Goal: Information Seeking & Learning: Learn about a topic

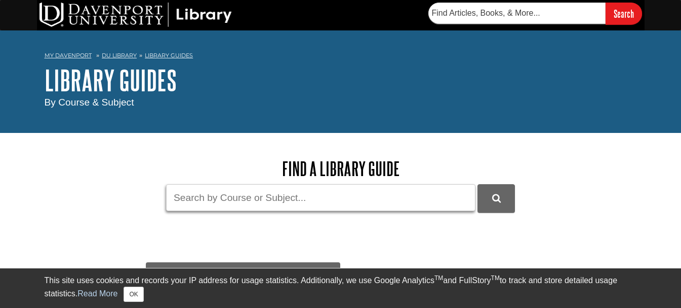
click at [260, 199] on input "Guide Search Terms" at bounding box center [321, 197] width 310 height 27
type input "kinesology"
click at [478, 184] on button "DU Library Guides Search" at bounding box center [496, 198] width 37 height 28
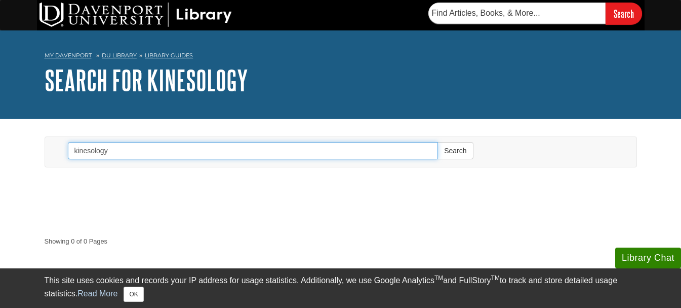
click at [122, 148] on input "kinesology" at bounding box center [253, 150] width 371 height 17
drag, startPoint x: 122, startPoint y: 150, endPoint x: 56, endPoint y: 150, distance: 65.4
click at [56, 150] on div "Search kinesology Search" at bounding box center [341, 152] width 577 height 30
paste input "Kinesi"
type input "Kinesiology"
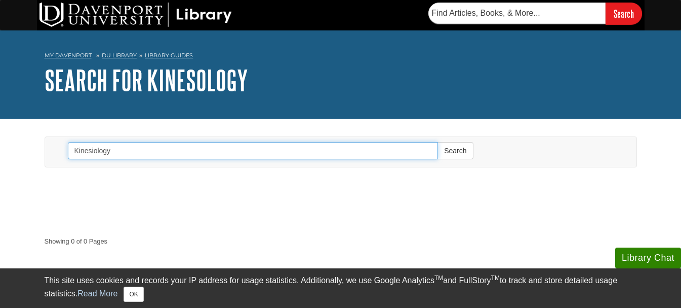
click at [438, 142] on button "Search" at bounding box center [455, 150] width 35 height 17
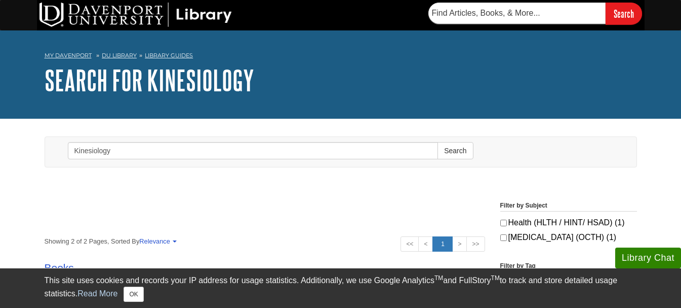
click at [225, 82] on h1 "Search for Kinesiology" at bounding box center [341, 80] width 593 height 30
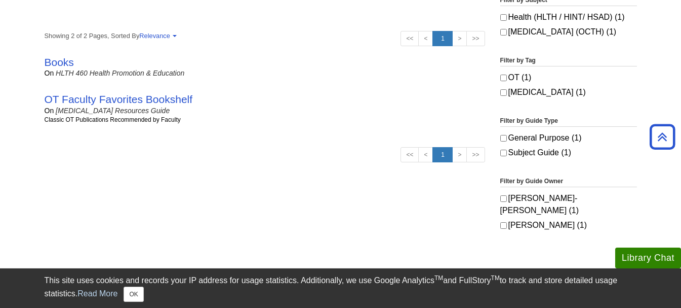
scroll to position [203, 0]
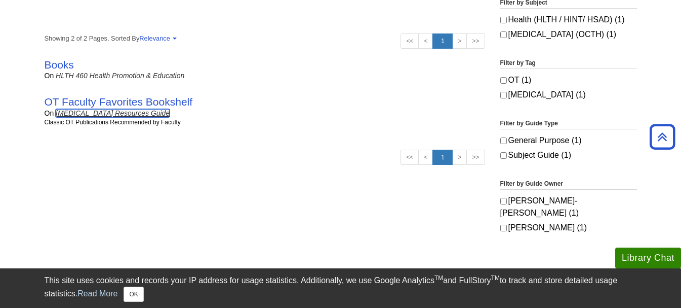
click at [102, 113] on link "[MEDICAL_DATA] Resources Guide" at bounding box center [113, 113] width 114 height 8
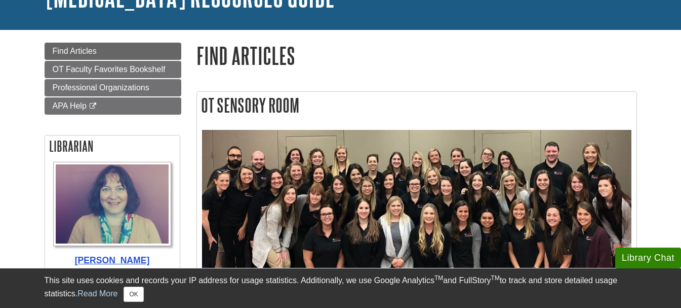
scroll to position [101, 0]
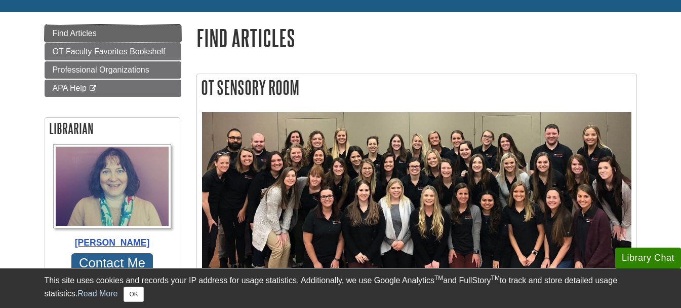
click at [84, 33] on span "Find Articles" at bounding box center [75, 33] width 44 height 9
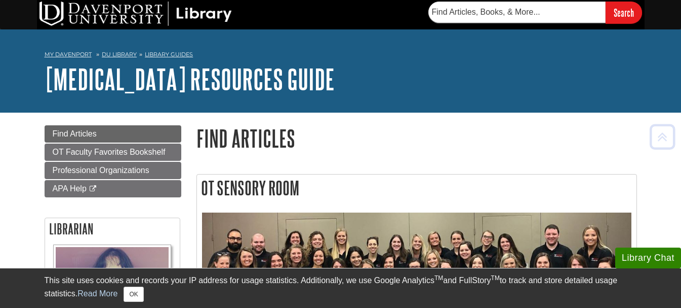
scroll to position [0, 0]
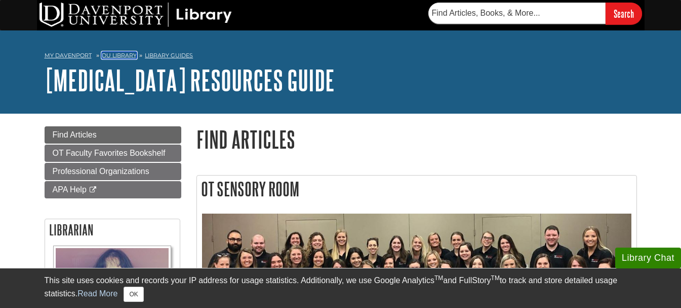
click at [125, 57] on link "DU Library" at bounding box center [119, 55] width 35 height 7
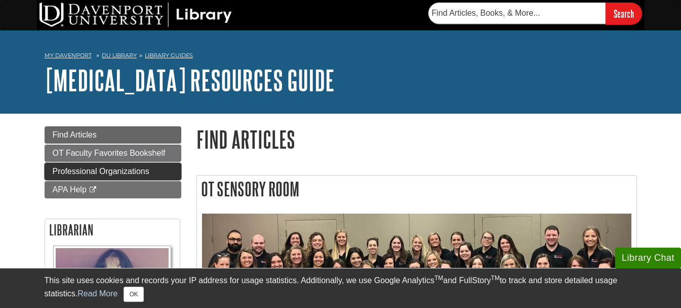
click at [123, 175] on span "Professional Organizations" at bounding box center [101, 171] width 97 height 9
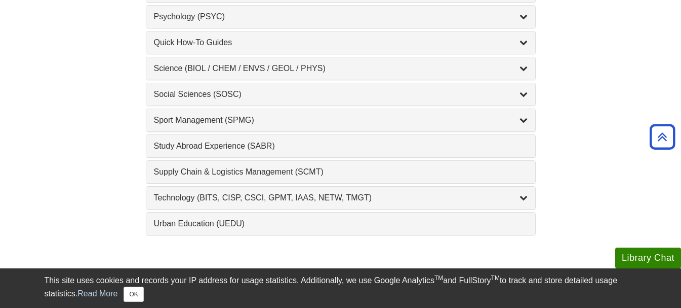
scroll to position [1064, 0]
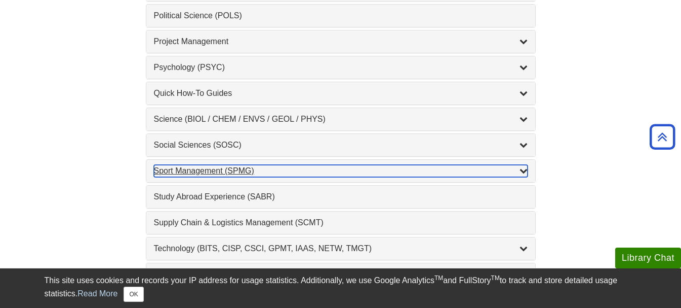
click at [215, 168] on div "Sport Management (SPMG) , 2 guides" at bounding box center [341, 171] width 374 height 12
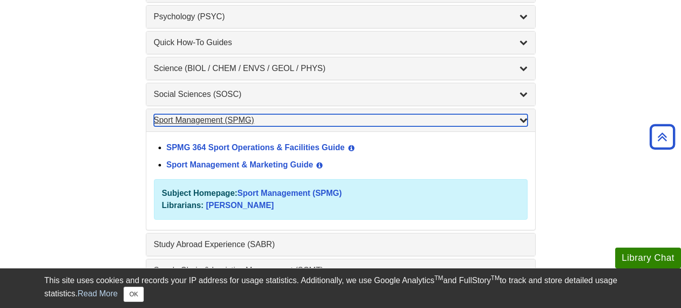
scroll to position [1165, 0]
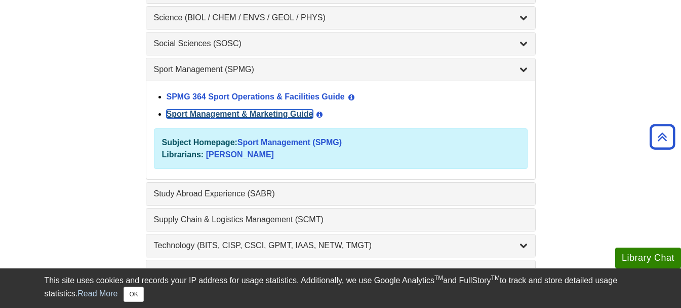
click at [272, 113] on link "Sport Management & Marketing Guide" at bounding box center [240, 113] width 147 height 9
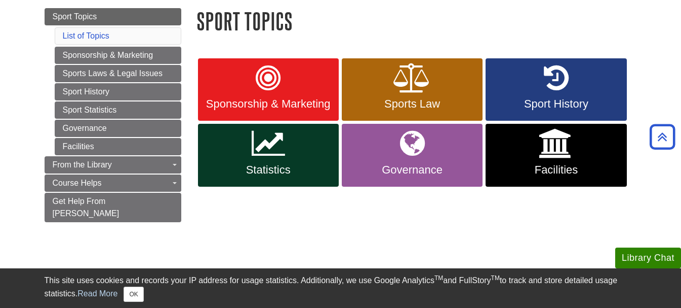
scroll to position [101, 0]
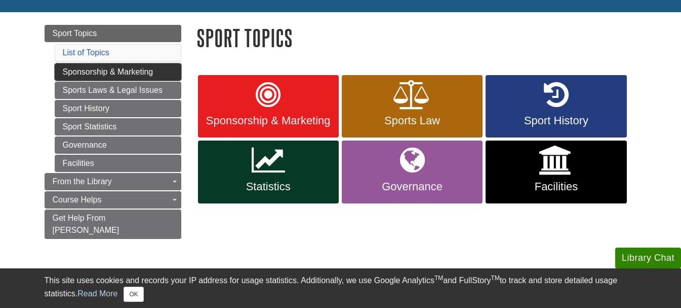
click at [121, 71] on link "Sponsorship & Marketing" at bounding box center [118, 71] width 127 height 17
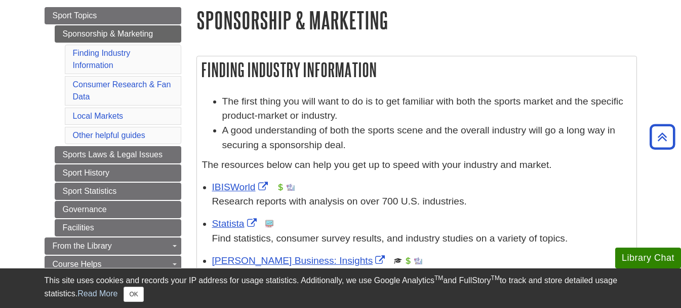
scroll to position [101, 0]
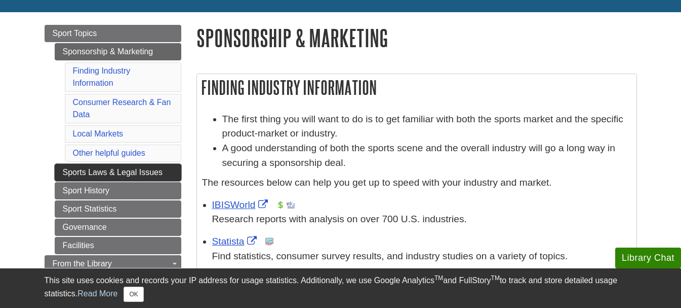
click at [155, 174] on link "Sports Laws & Legal Issues" at bounding box center [118, 172] width 127 height 17
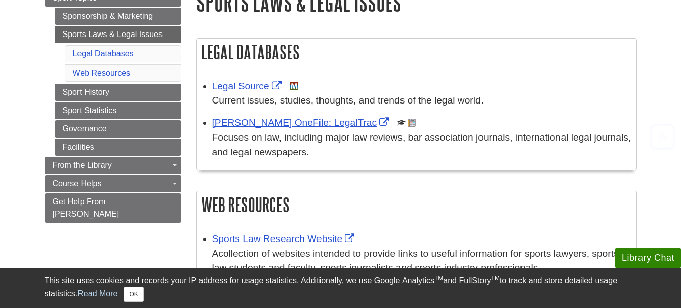
scroll to position [152, 0]
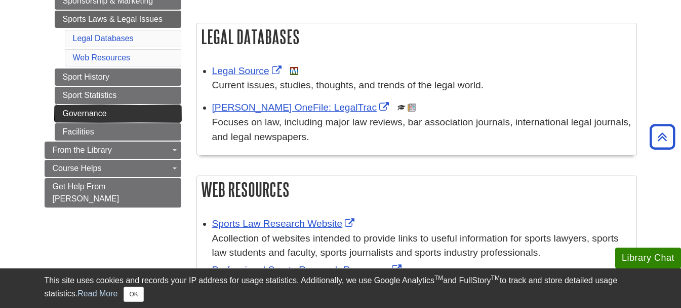
click at [98, 111] on link "Governance" at bounding box center [118, 113] width 127 height 17
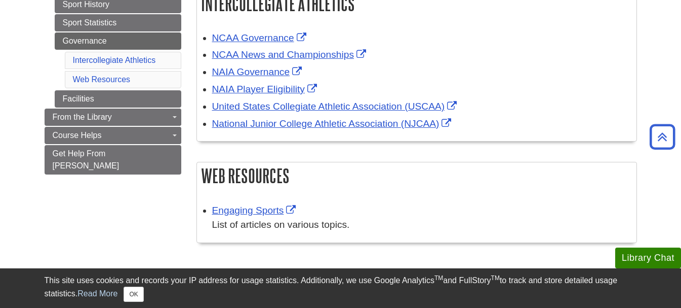
scroll to position [203, 0]
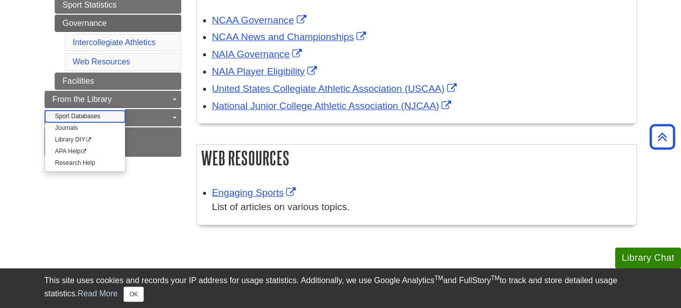
click at [89, 118] on link "Sport Databases" at bounding box center [85, 116] width 80 height 12
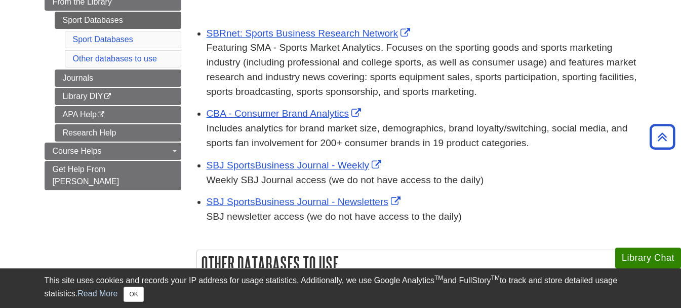
scroll to position [101, 0]
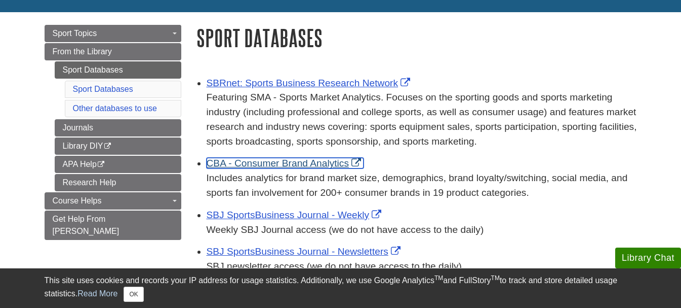
click at [244, 166] on link "CBA - Consumer Brand Analytics" at bounding box center [286, 163] width 158 height 11
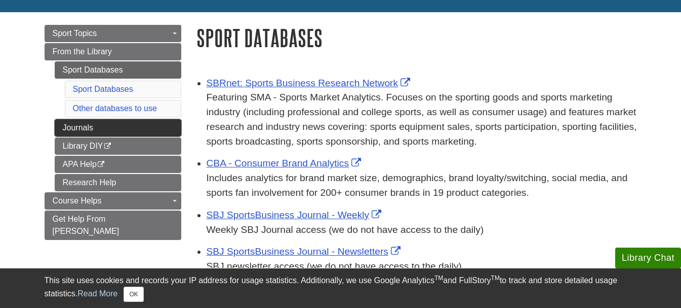
click at [91, 131] on link "Journals" at bounding box center [118, 127] width 127 height 17
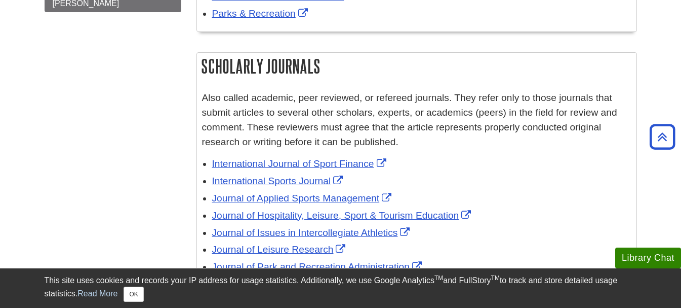
scroll to position [304, 0]
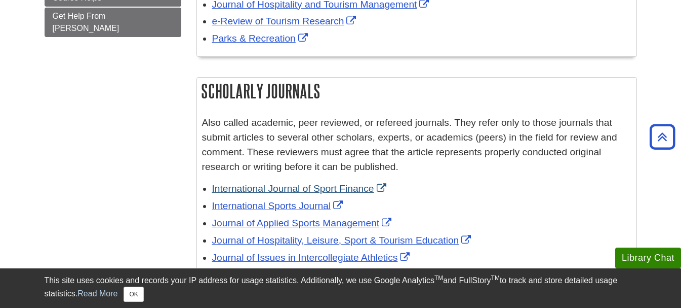
drag, startPoint x: 212, startPoint y: 180, endPoint x: 377, endPoint y: 191, distance: 165.5
click at [377, 191] on li "International Journal of Sport Finance" at bounding box center [422, 187] width 420 height 17
copy link "International Journal of Sport Finance"
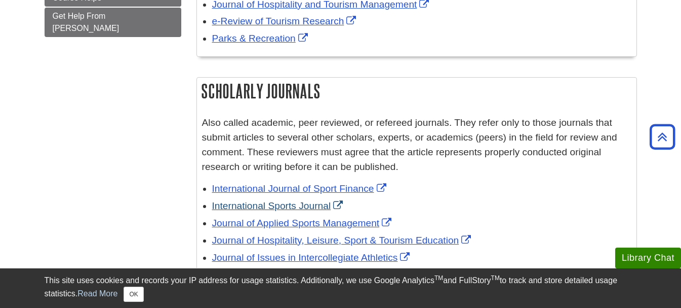
drag, startPoint x: 209, startPoint y: 200, endPoint x: 331, endPoint y: 207, distance: 122.3
copy link "International Sports Journal"
click at [426, 226] on div "Journal of Applied Sports Management" at bounding box center [422, 223] width 420 height 15
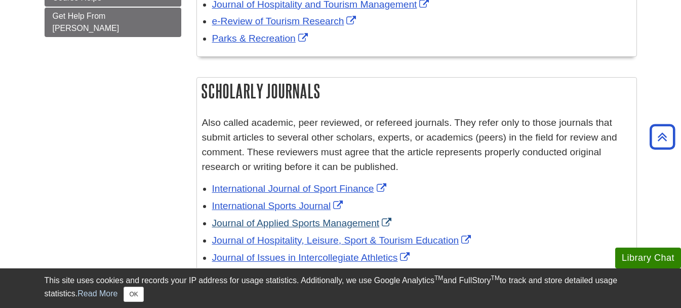
drag, startPoint x: 212, startPoint y: 216, endPoint x: 378, endPoint y: 225, distance: 166.5
click at [378, 225] on div "Journal of Applied Sports Management" at bounding box center [422, 223] width 420 height 15
copy link "Journal of Applied Sports Management"
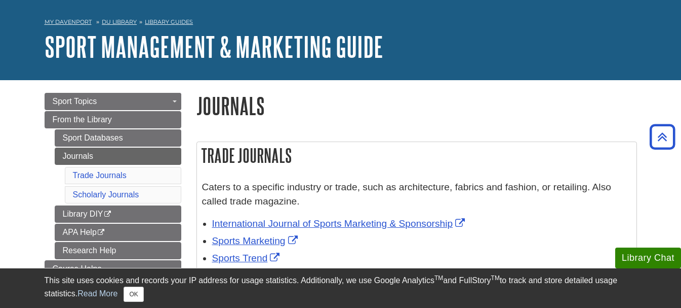
scroll to position [0, 0]
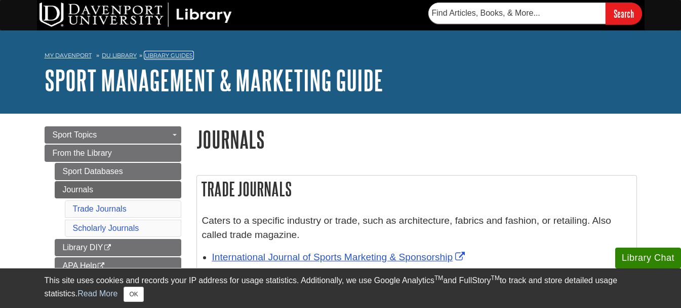
click at [173, 56] on link "Library Guides" at bounding box center [169, 55] width 48 height 7
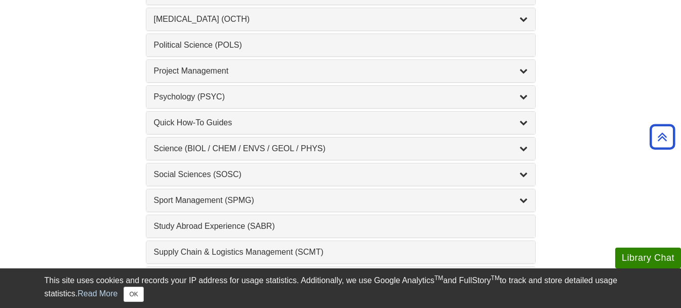
scroll to position [1115, 0]
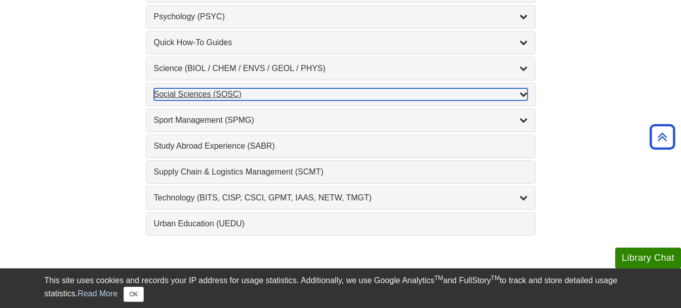
click at [180, 95] on div "Social Sciences (SOSC) , 5 guides" at bounding box center [341, 94] width 374 height 12
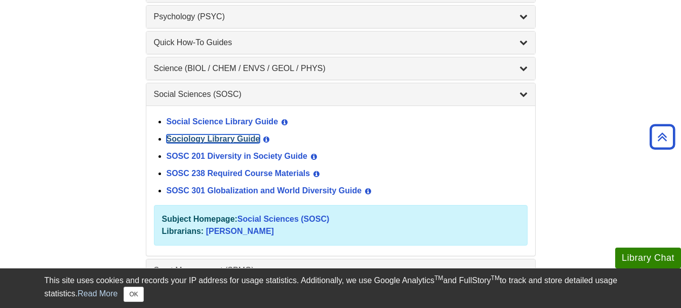
click at [242, 140] on link "Sociology Library Guide" at bounding box center [214, 138] width 94 height 9
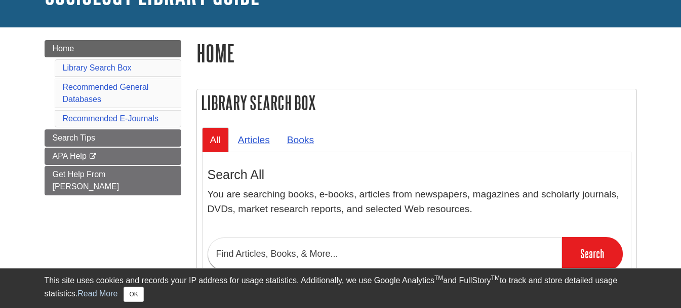
scroll to position [101, 0]
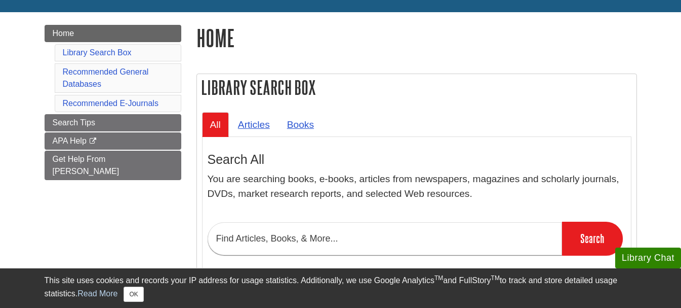
click at [108, 79] on li "Recommended General Databases" at bounding box center [118, 77] width 127 height 29
click at [108, 72] on link "Recommended General Databases" at bounding box center [106, 77] width 86 height 21
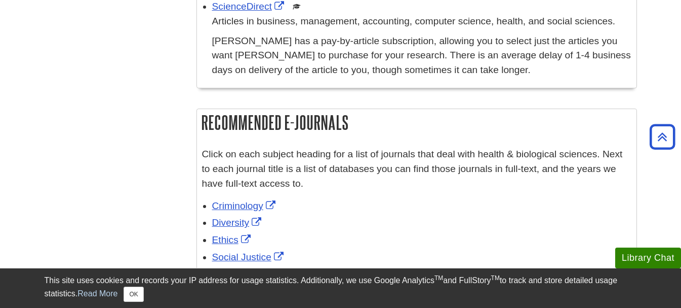
scroll to position [602, 0]
